Goal: Task Accomplishment & Management: Use online tool/utility

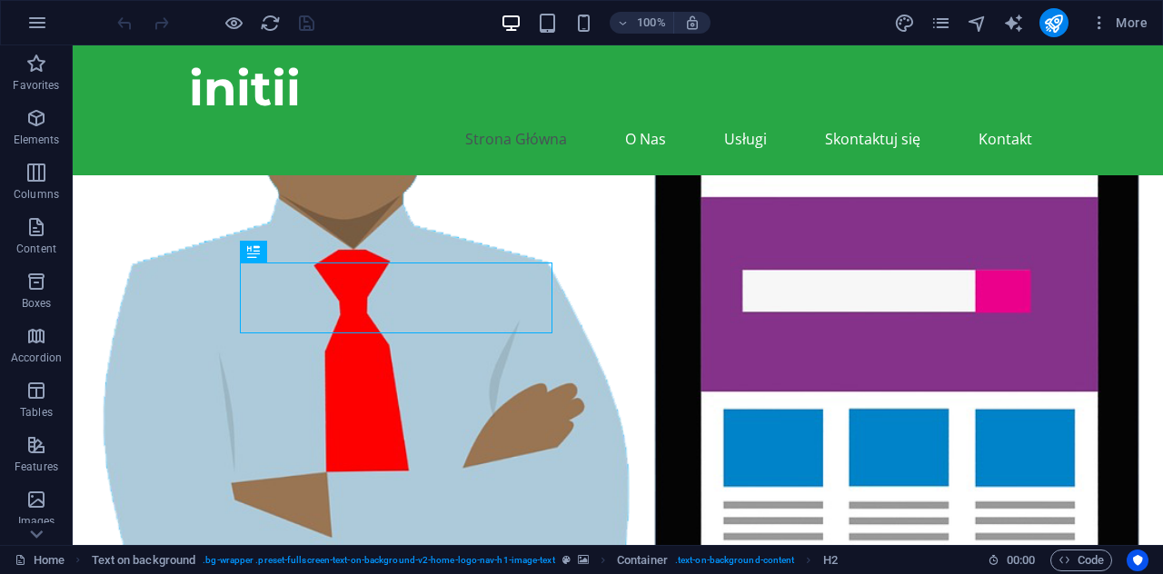
click at [898, 192] on figure at bounding box center [618, 414] width 1090 height 478
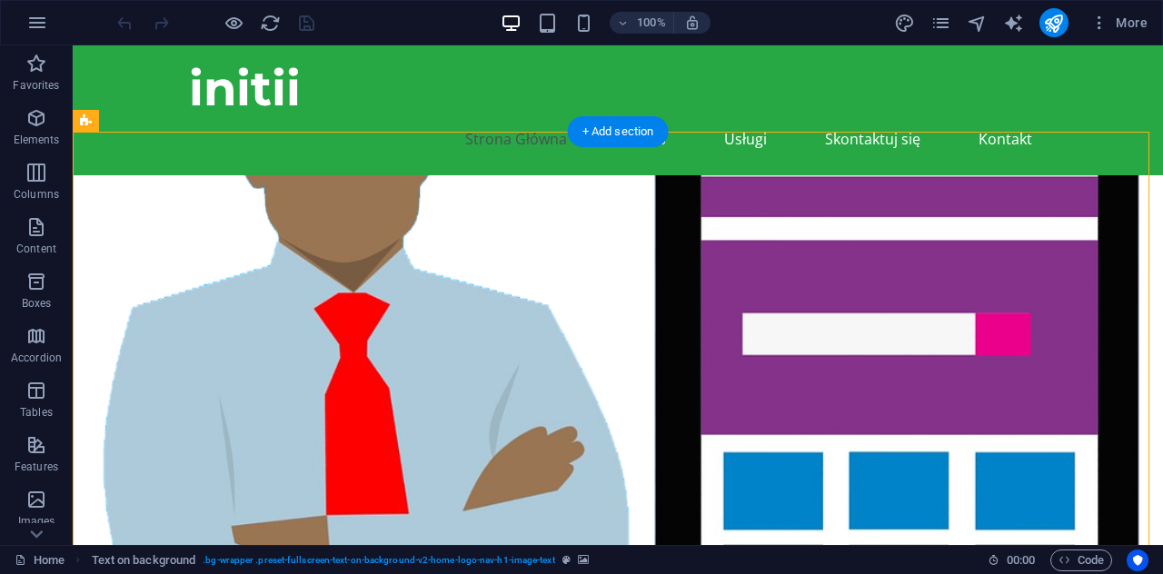
click at [780, 230] on figure at bounding box center [618, 457] width 1090 height 564
click at [912, 266] on figure at bounding box center [618, 457] width 1090 height 564
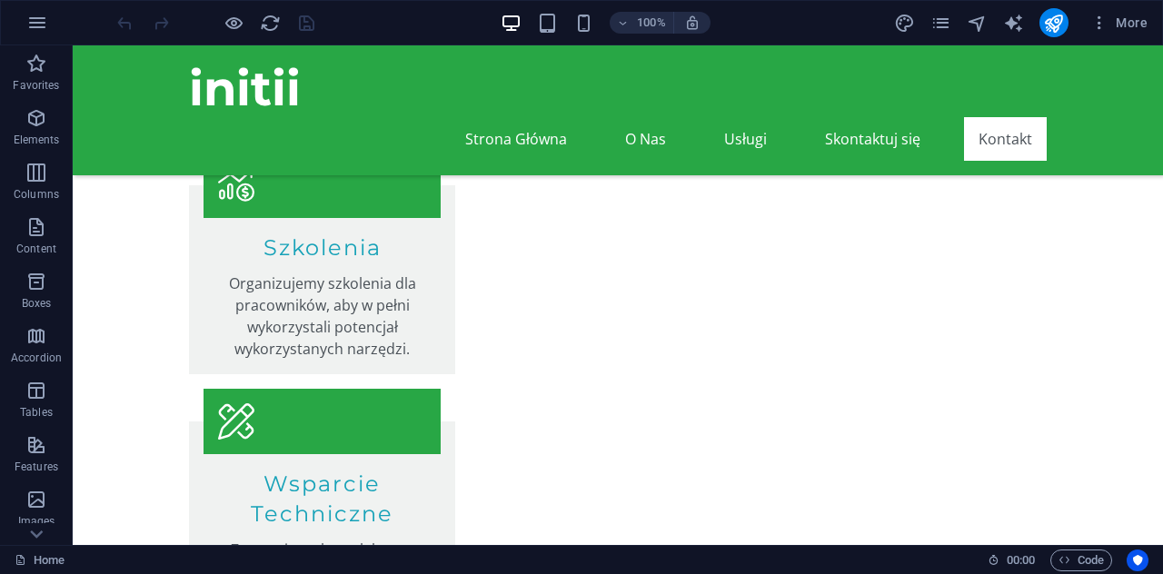
scroll to position [2422, 0]
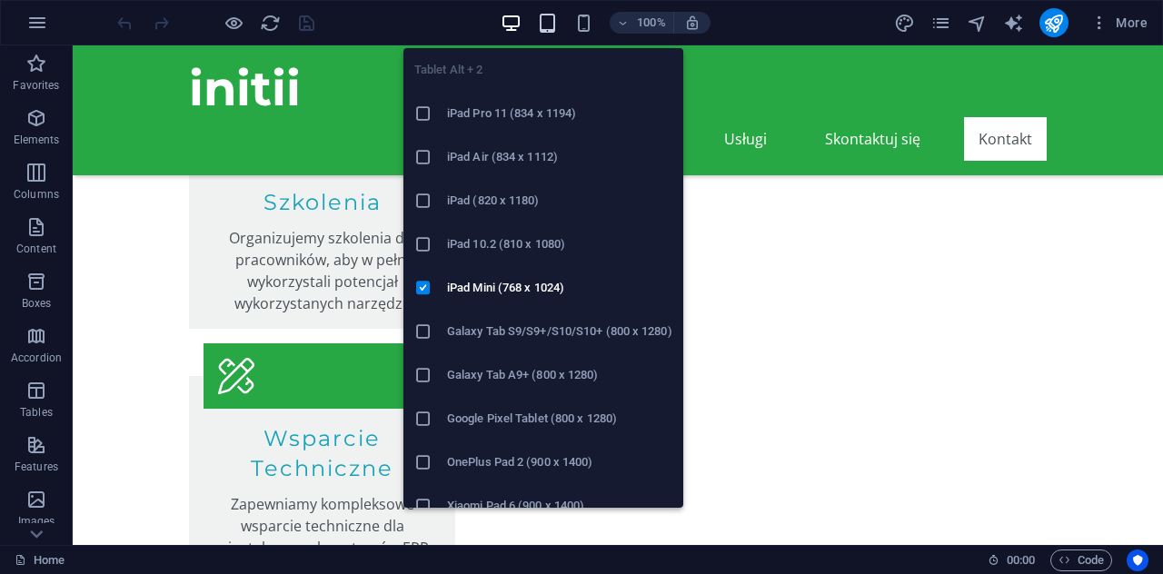
click at [550, 24] on icon "button" at bounding box center [547, 23] width 21 height 21
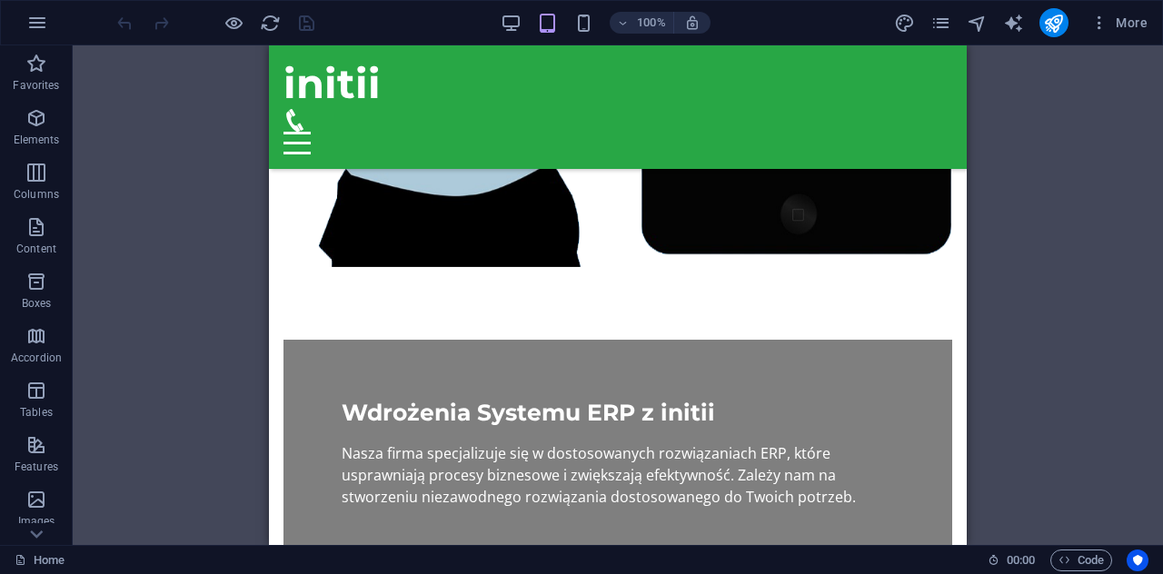
scroll to position [322, 0]
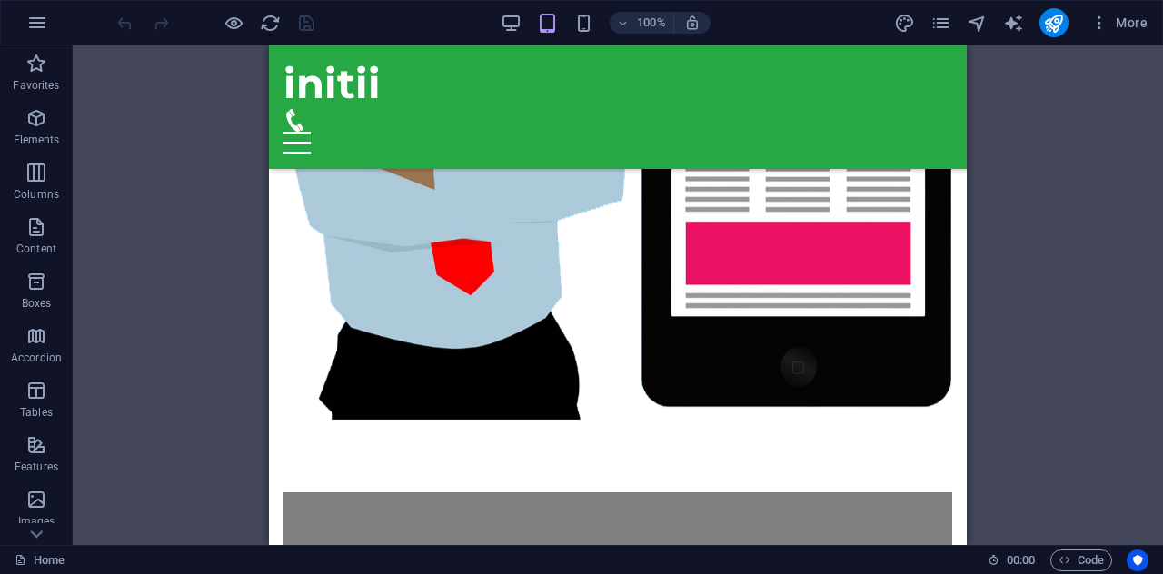
drag, startPoint x: 956, startPoint y: 434, endPoint x: 1236, endPoint y: 175, distance: 381.9
click at [789, 259] on figure at bounding box center [618, 111] width 698 height 618
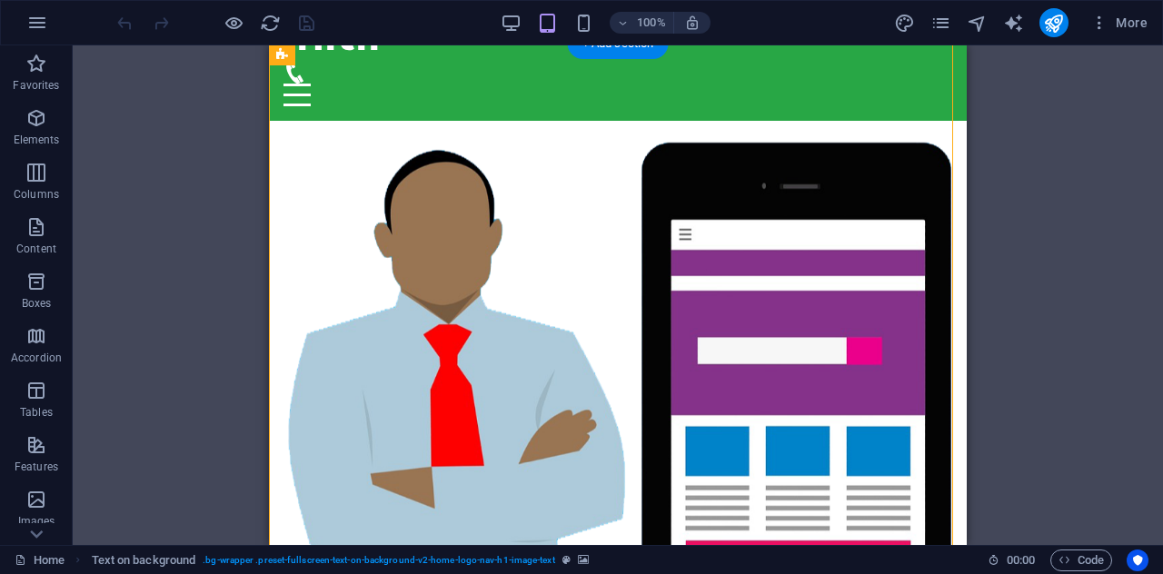
scroll to position [0, 0]
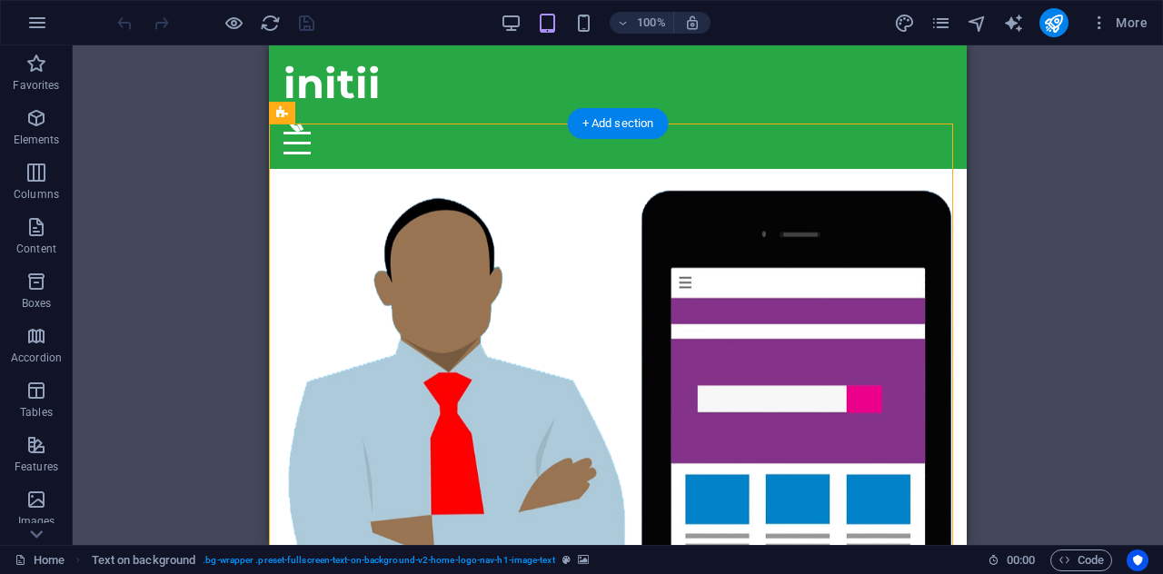
click at [775, 324] on figure at bounding box center [618, 478] width 698 height 618
click at [766, 253] on figure at bounding box center [618, 478] width 698 height 618
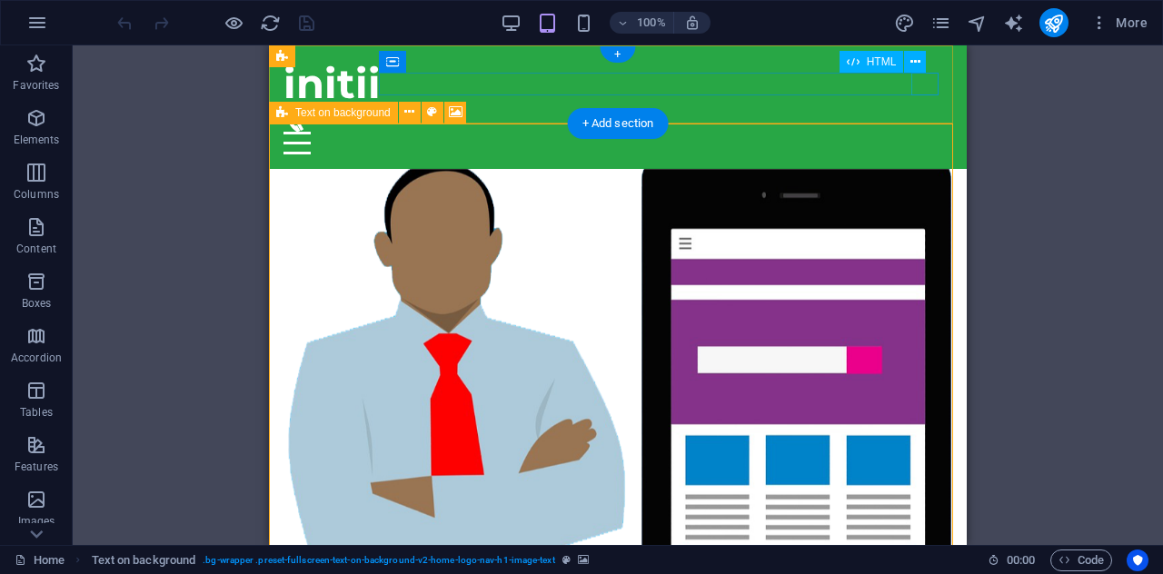
click at [916, 132] on div at bounding box center [617, 143] width 669 height 23
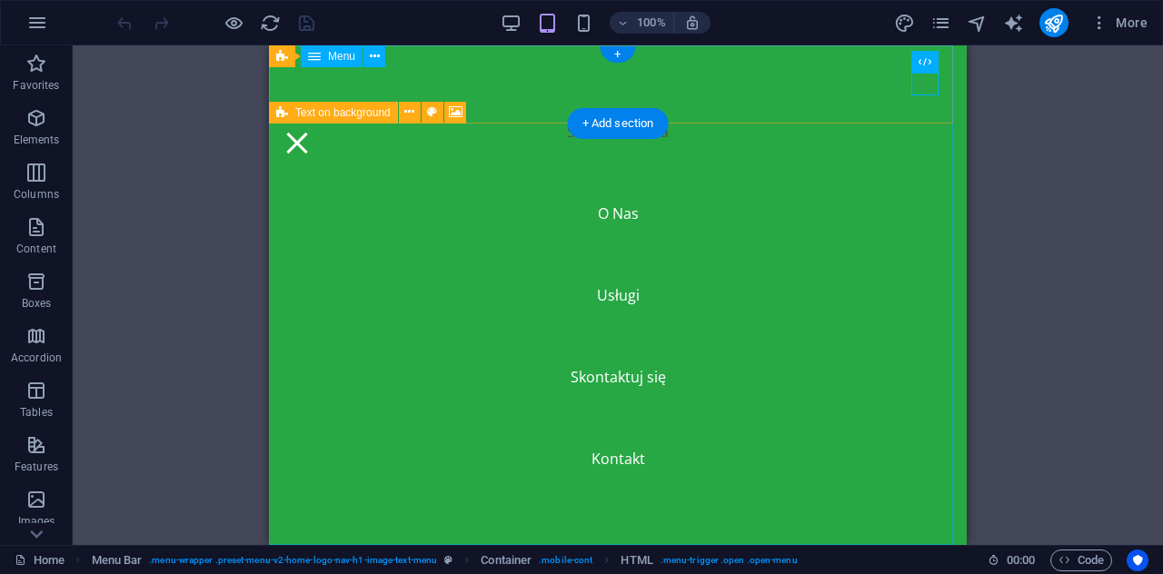
click at [605, 212] on nav "Strona Główna O Nas Usługi Skontaktuj się Kontakt" at bounding box center [618, 295] width 698 height 500
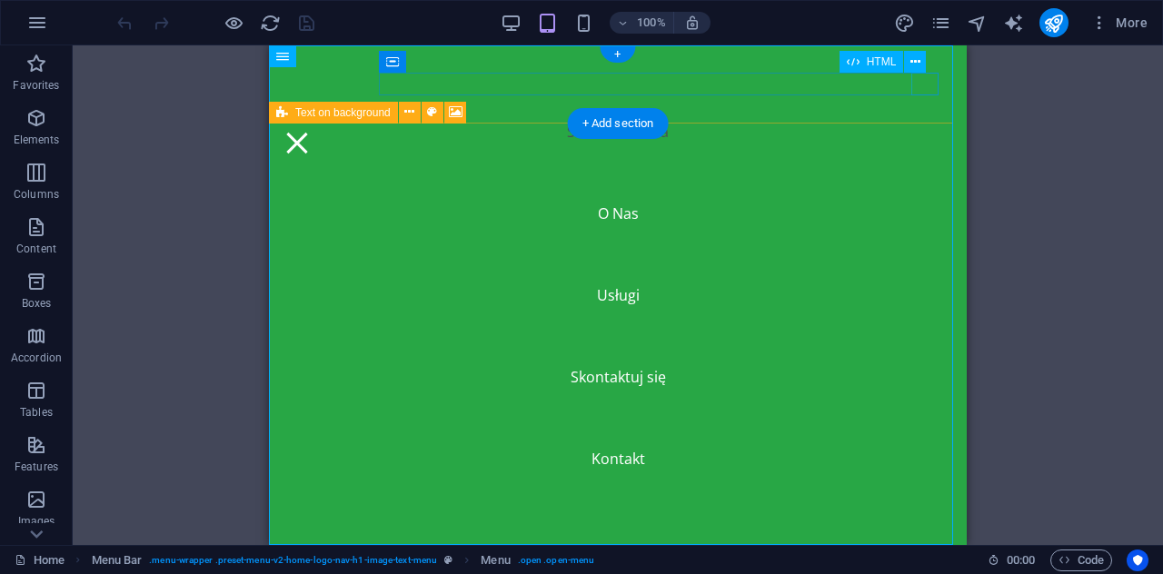
click at [311, 132] on div at bounding box center [296, 143] width 27 height 23
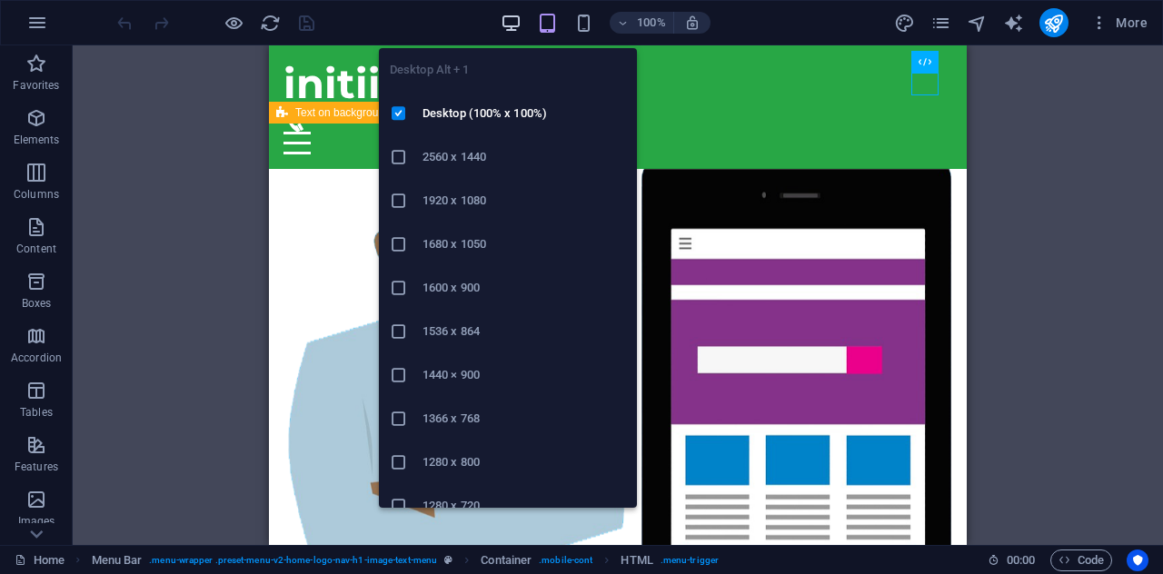
click at [512, 32] on icon "button" at bounding box center [511, 23] width 21 height 21
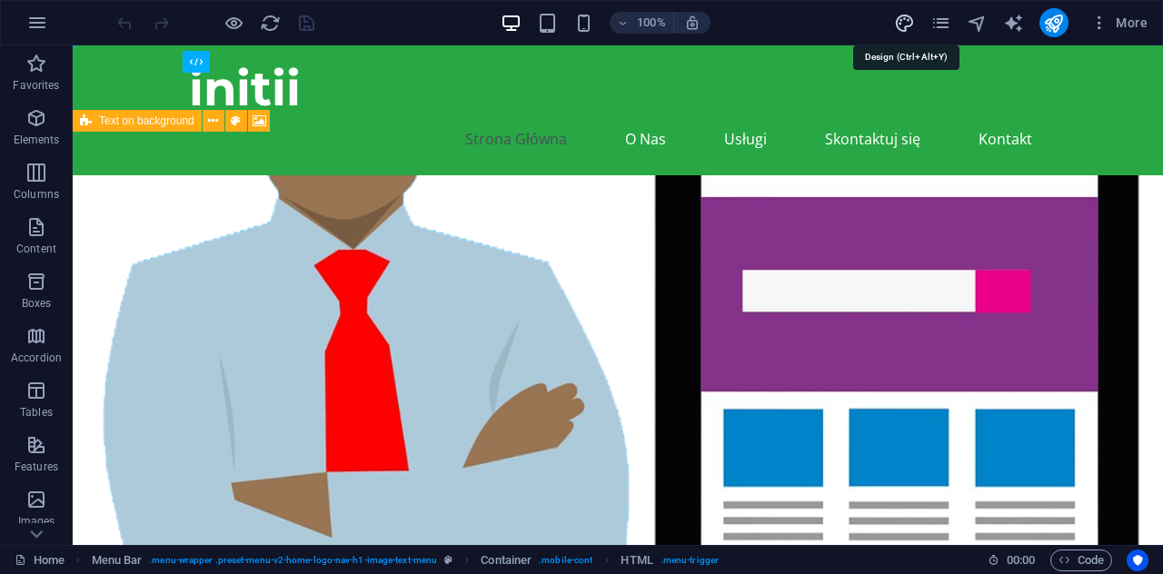
click at [908, 32] on icon "design" at bounding box center [904, 23] width 21 height 21
select select "px"
select select "200"
select select "px"
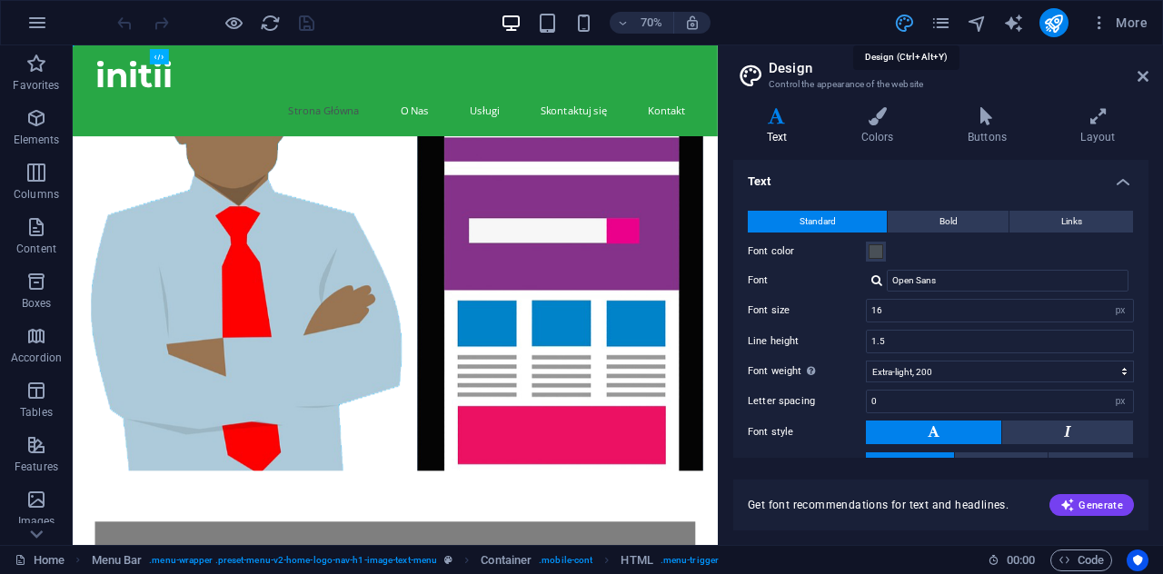
click at [907, 21] on icon "design" at bounding box center [904, 23] width 21 height 21
click at [1145, 78] on icon at bounding box center [1142, 76] width 11 height 15
